Goal: Find specific page/section: Find specific page/section

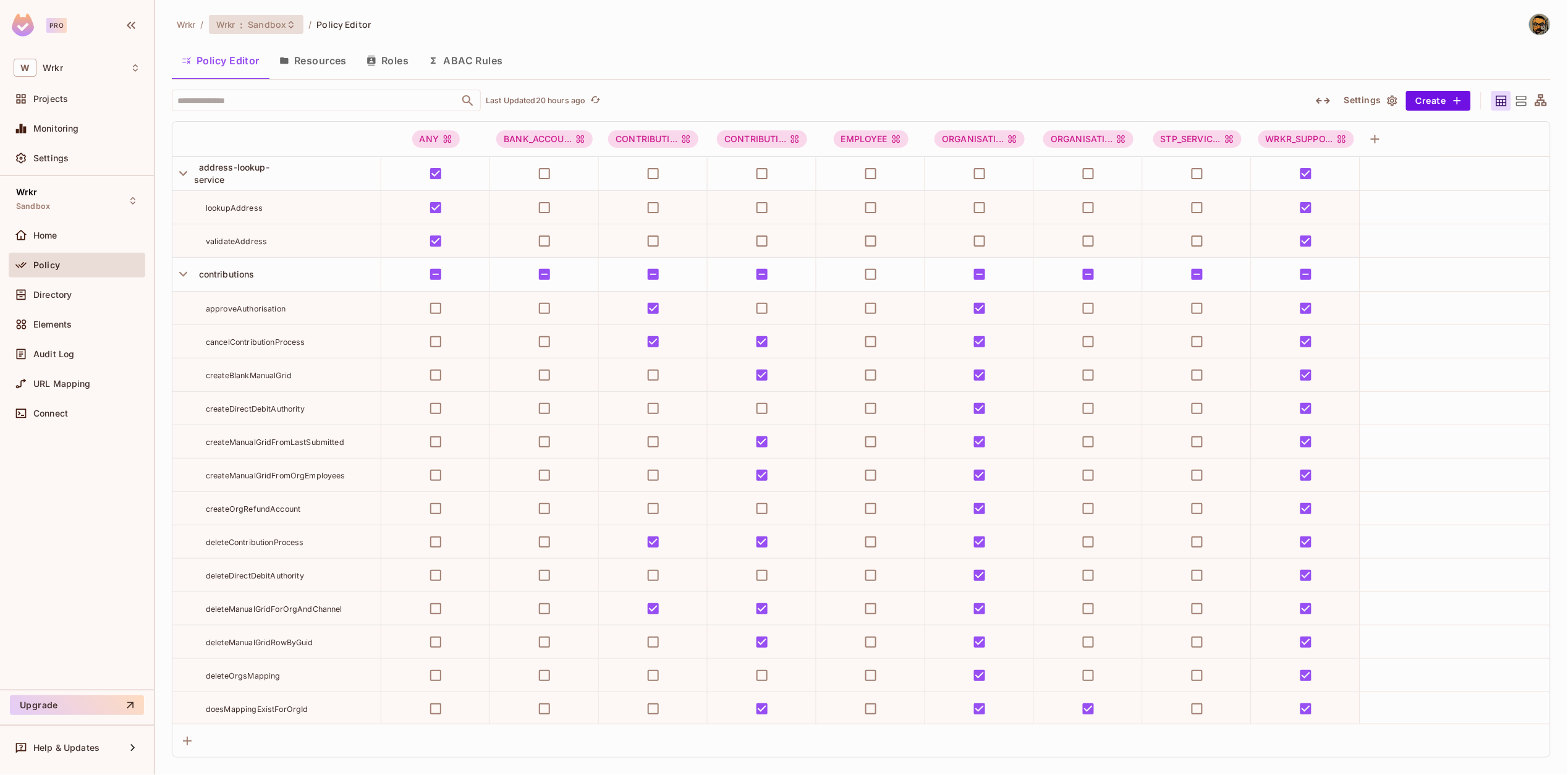
scroll to position [6195, 0]
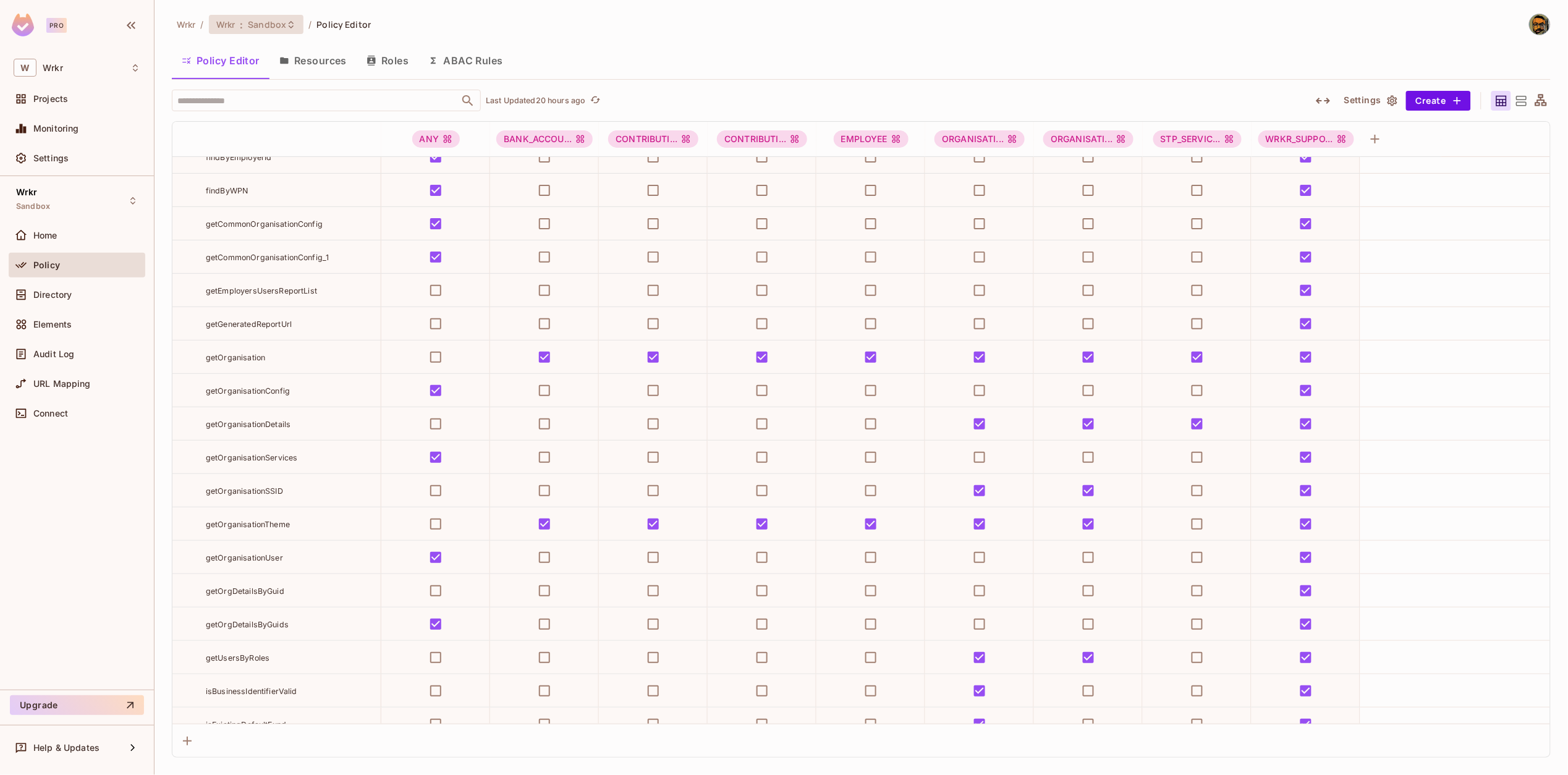
click at [268, 28] on span "Sandbox" at bounding box center [267, 24] width 38 height 12
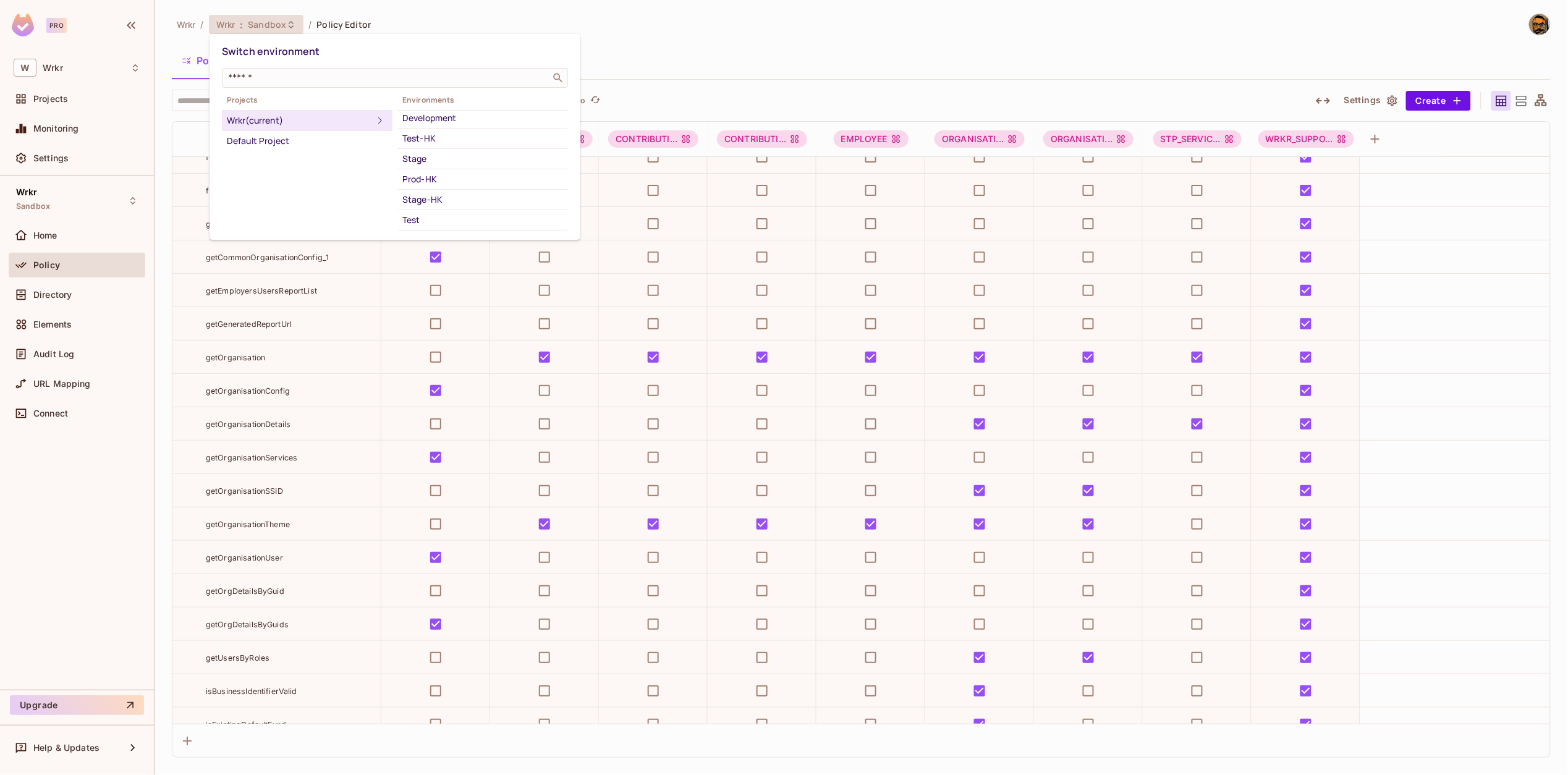
scroll to position [11, 0]
click at [442, 165] on div "Stage" at bounding box center [482, 171] width 161 height 15
